Goal: Find contact information: Find contact information

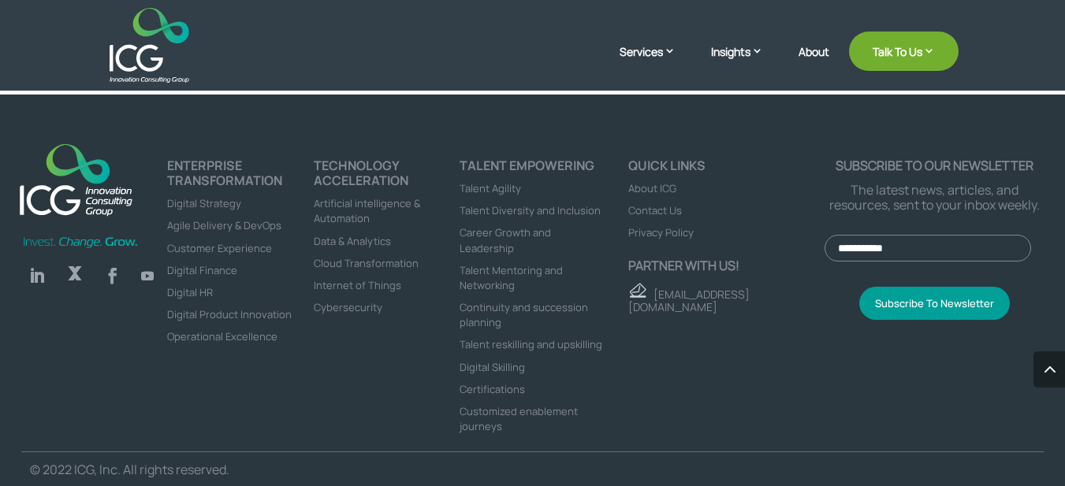
scroll to position [3667, 0]
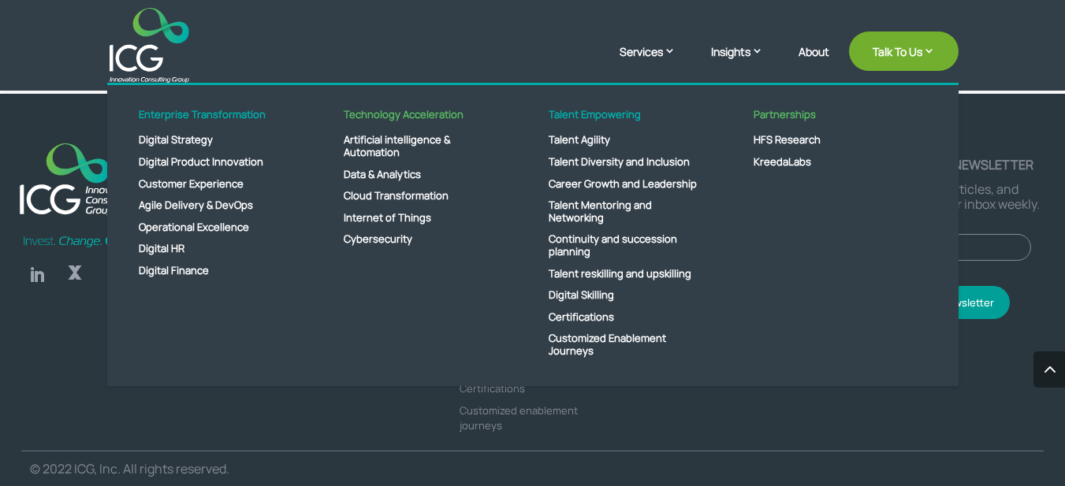
click at [659, 56] on link "Services" at bounding box center [656, 62] width 72 height 39
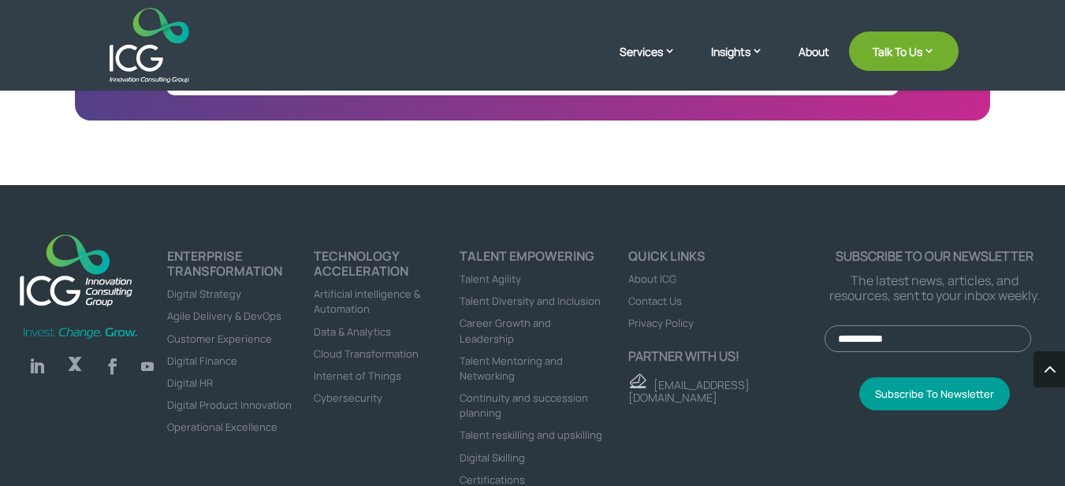
scroll to position [3667, 0]
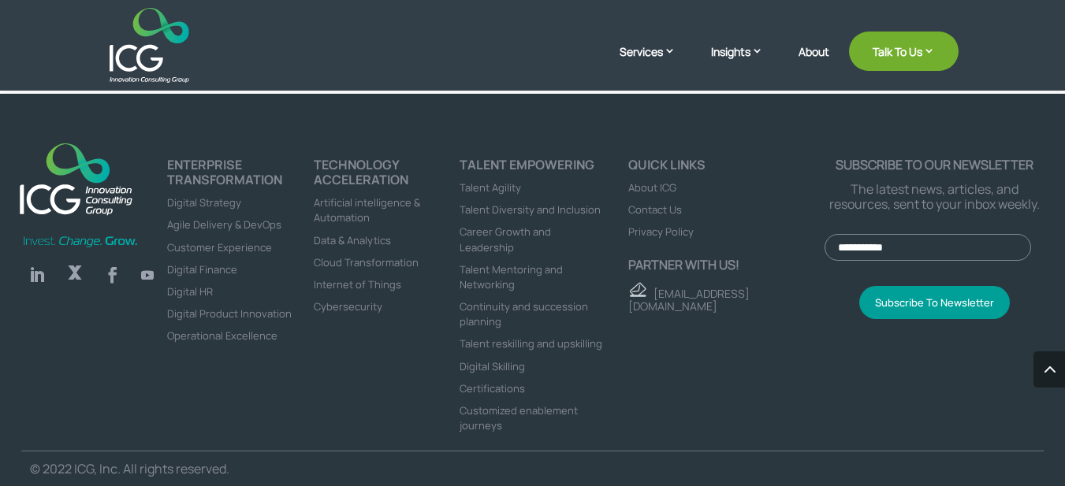
click at [666, 210] on span "Contact Us" at bounding box center [655, 210] width 54 height 14
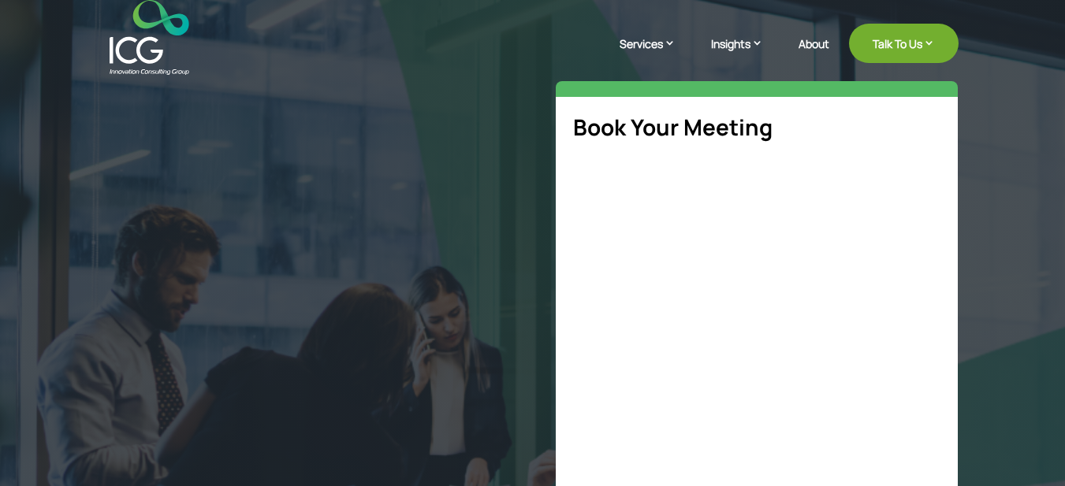
select select "**"
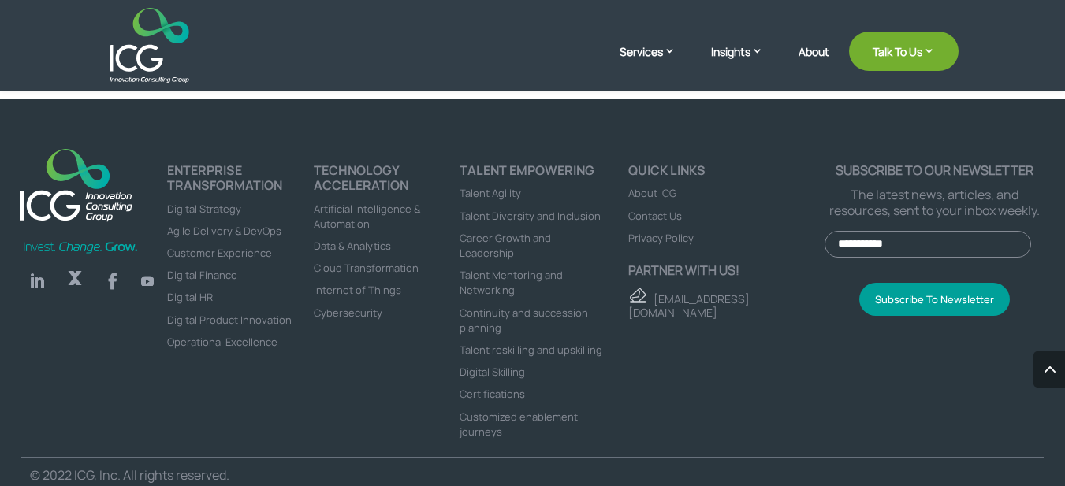
scroll to position [977, 0]
